Goal: Browse casually: Explore the website without a specific task or goal

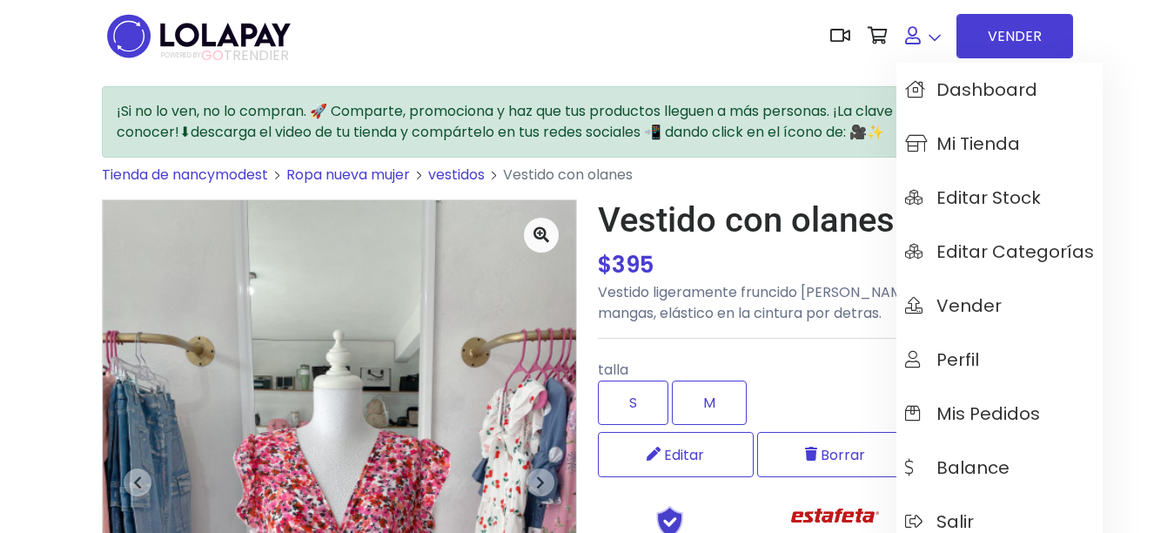
click at [937, 46] on link at bounding box center [923, 36] width 53 height 53
click at [985, 138] on span "Mi tienda" at bounding box center [962, 143] width 115 height 19
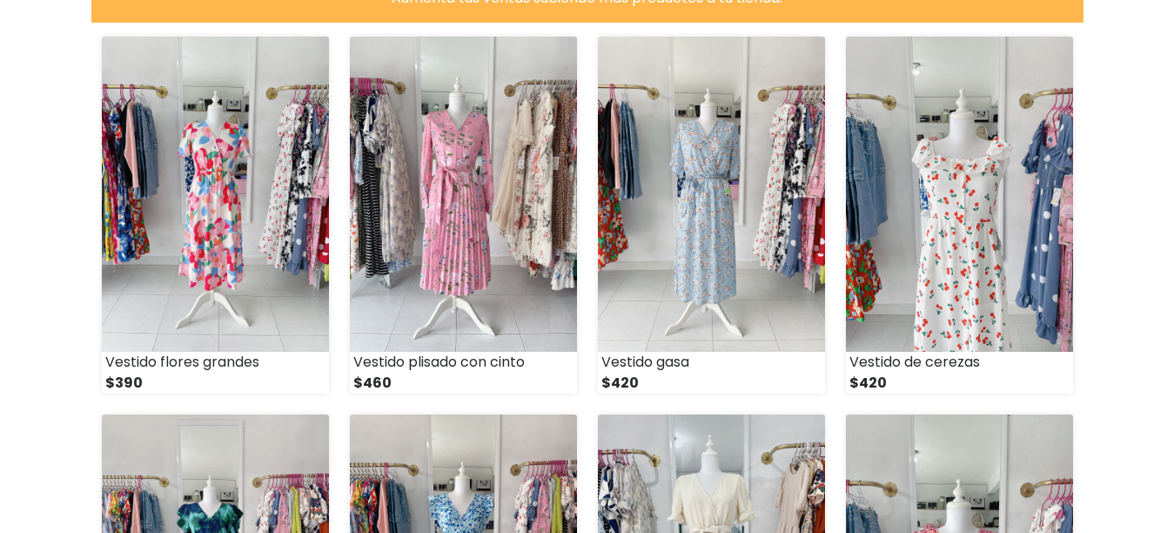
scroll to position [348, 0]
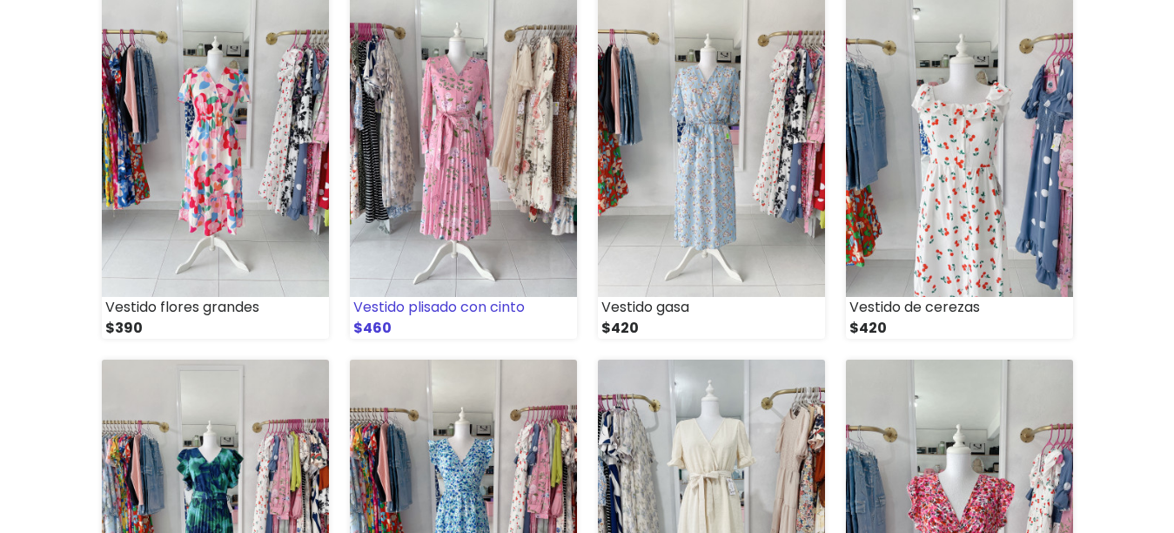
click at [415, 165] on img at bounding box center [463, 139] width 227 height 315
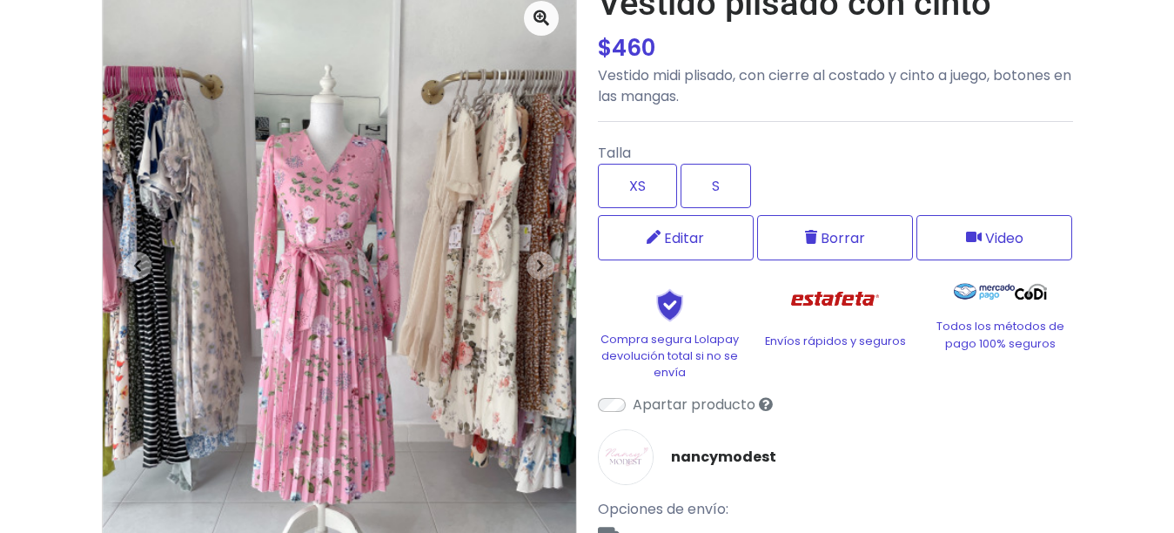
scroll to position [174, 0]
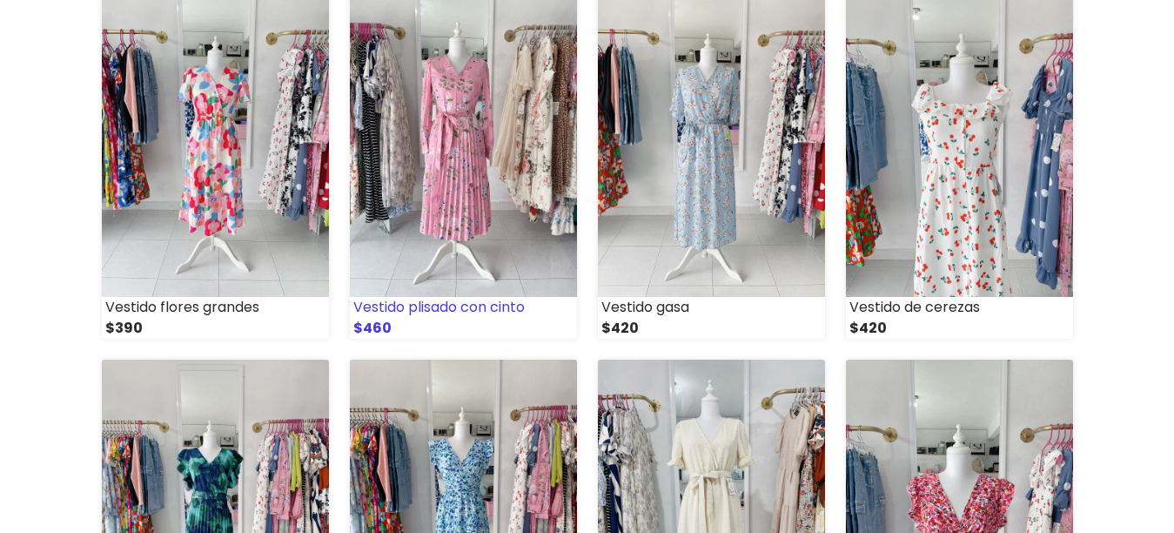
scroll to position [87, 0]
